Goal: Task Accomplishment & Management: Manage account settings

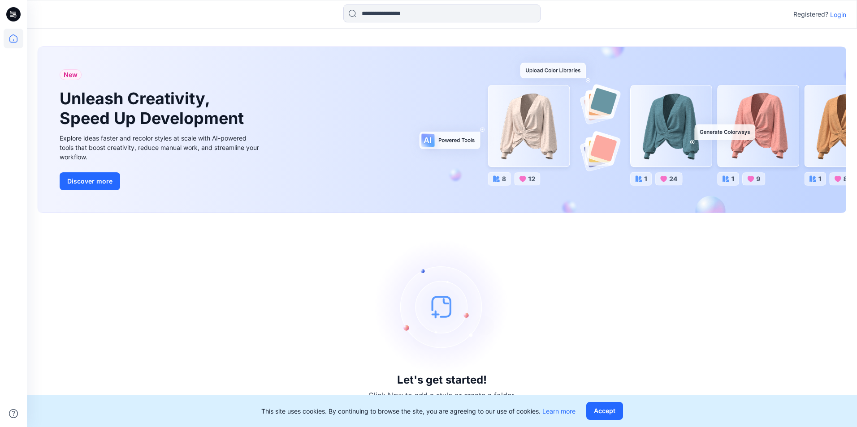
click at [17, 19] on icon at bounding box center [13, 14] width 14 height 14
click at [17, 9] on icon at bounding box center [13, 14] width 14 height 14
click at [11, 39] on icon at bounding box center [14, 39] width 20 height 20
click at [14, 40] on icon at bounding box center [14, 39] width 20 height 20
click at [7, 6] on icon at bounding box center [13, 14] width 14 height 29
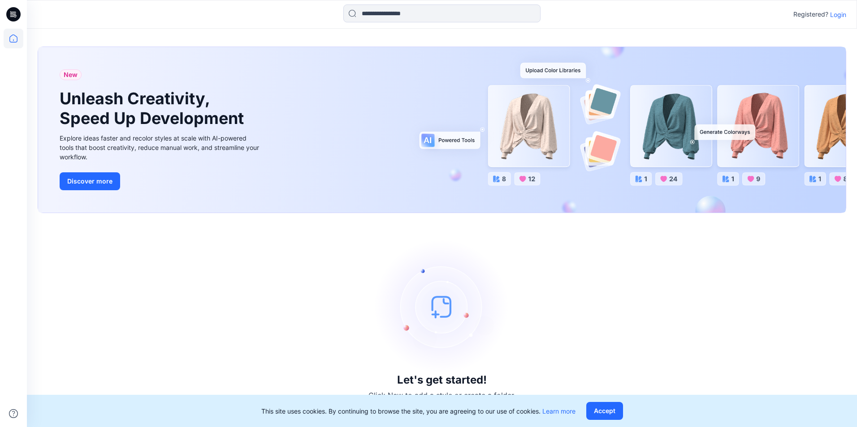
click at [21, 74] on div at bounding box center [14, 228] width 20 height 399
click at [11, 66] on div at bounding box center [14, 228] width 20 height 399
click at [842, 10] on p "Login" at bounding box center [838, 14] width 16 height 9
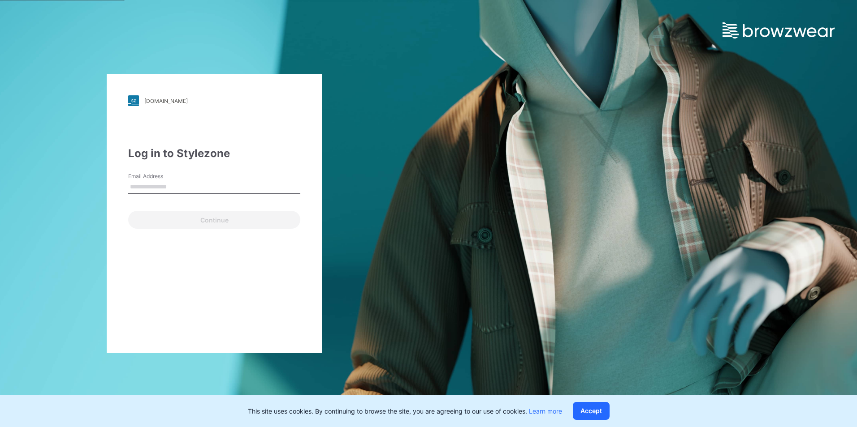
click at [196, 187] on input "Email Address" at bounding box center [214, 187] width 172 height 13
type input "**********"
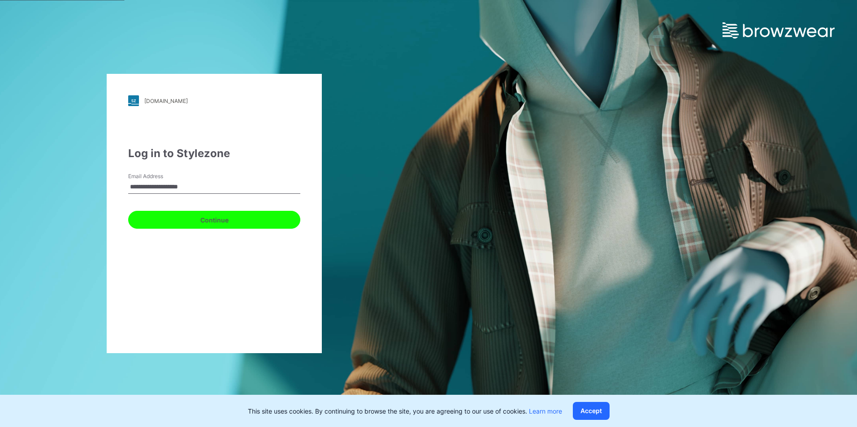
click at [172, 220] on button "Continue" at bounding box center [214, 220] width 172 height 18
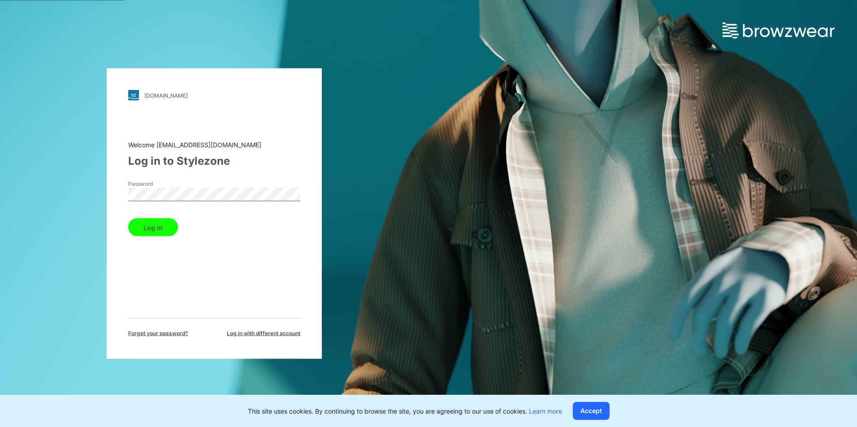
click at [163, 229] on button "Log in" at bounding box center [153, 228] width 50 height 18
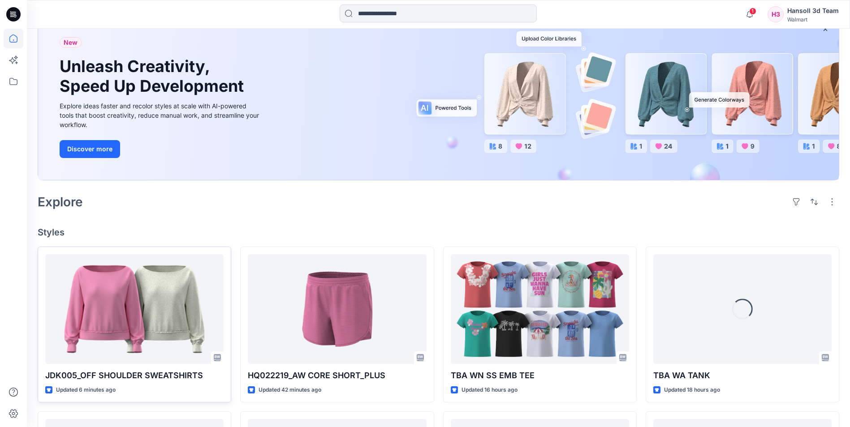
scroll to position [134, 0]
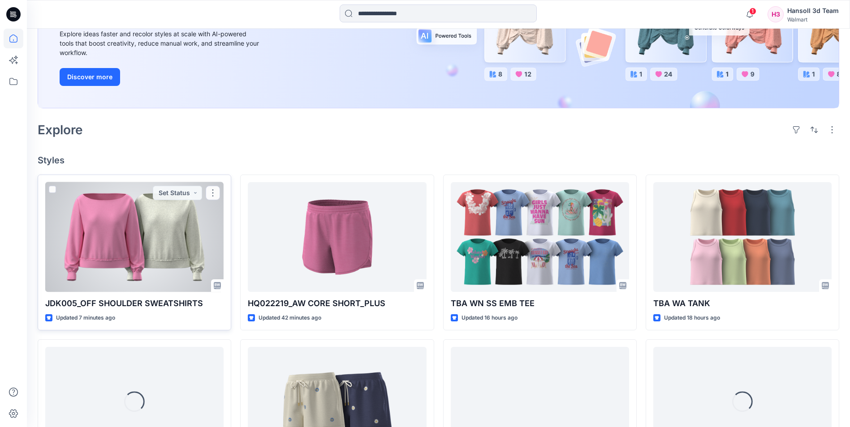
click at [138, 240] on div at bounding box center [134, 237] width 178 height 110
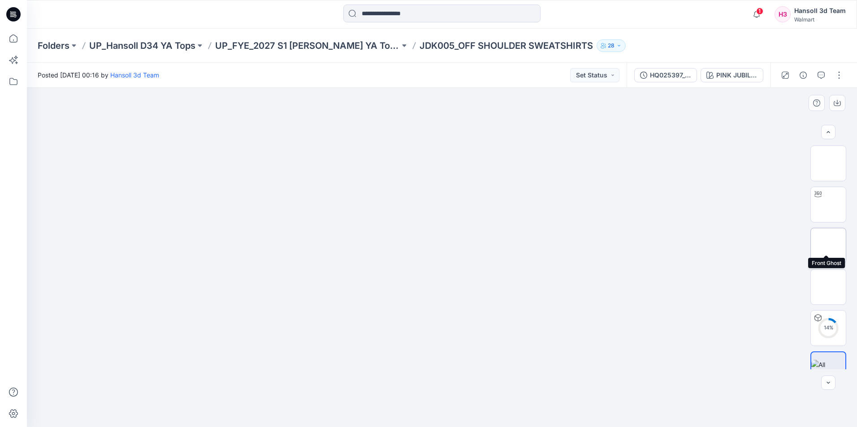
scroll to position [18, 0]
drag, startPoint x: 471, startPoint y: 263, endPoint x: 612, endPoint y: 249, distance: 141.4
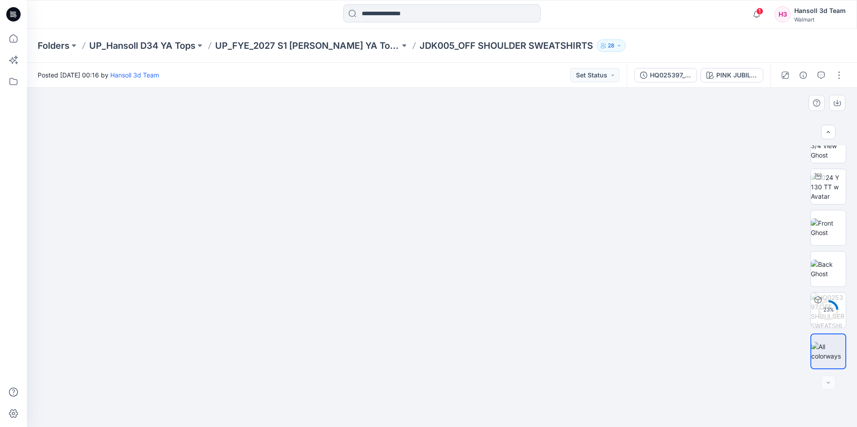
click at [618, 123] on img at bounding box center [442, 123] width 448 height 0
